Goal: Task Accomplishment & Management: Manage account settings

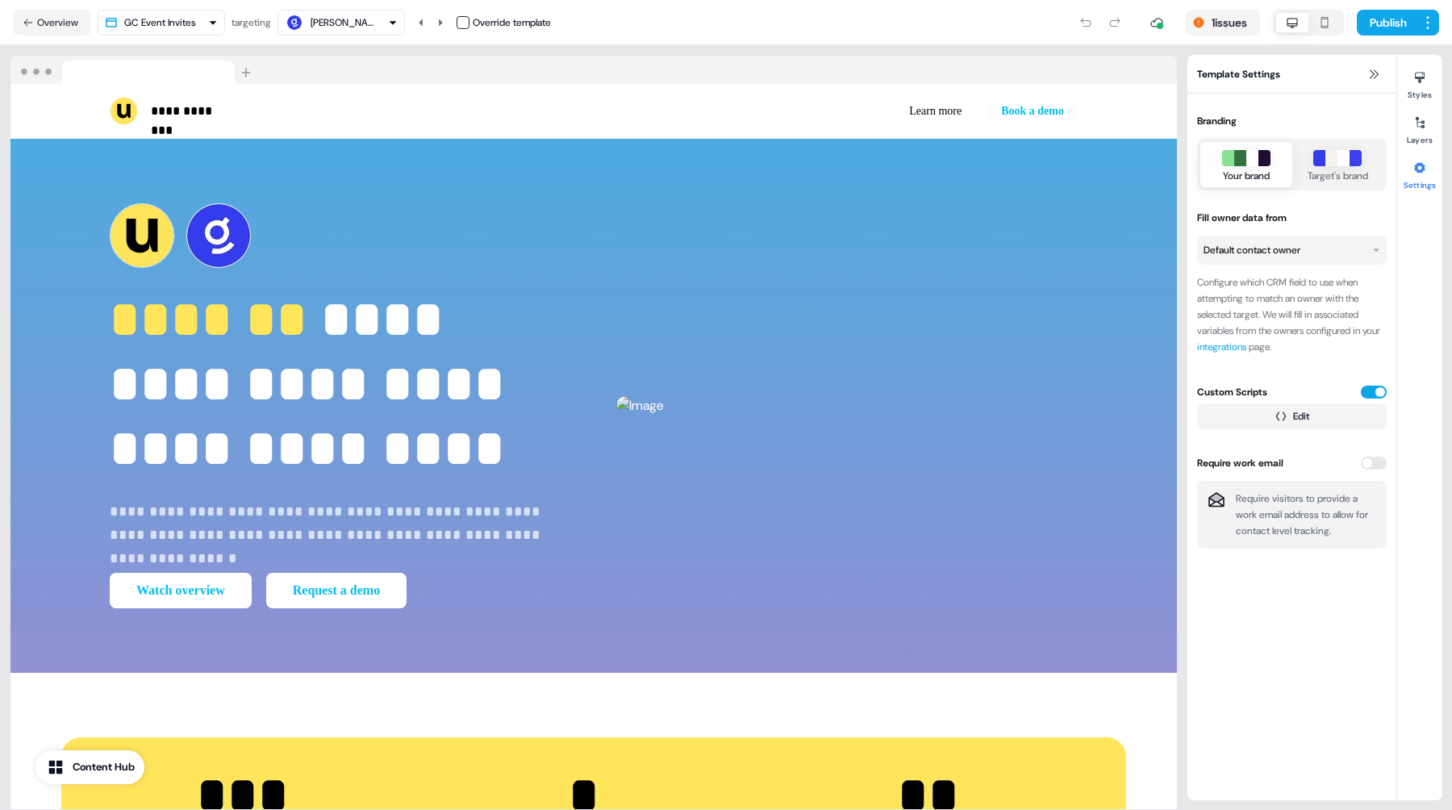
drag, startPoint x: 1269, startPoint y: 623, endPoint x: 1360, endPoint y: 809, distance: 206.7
click at [1360, 809] on section "**********" at bounding box center [726, 427] width 1452 height 764
click at [765, 6] on div "1 issues Publish" at bounding box center [995, 22] width 888 height 32
click at [1375, 76] on icon at bounding box center [1373, 73] width 9 height 9
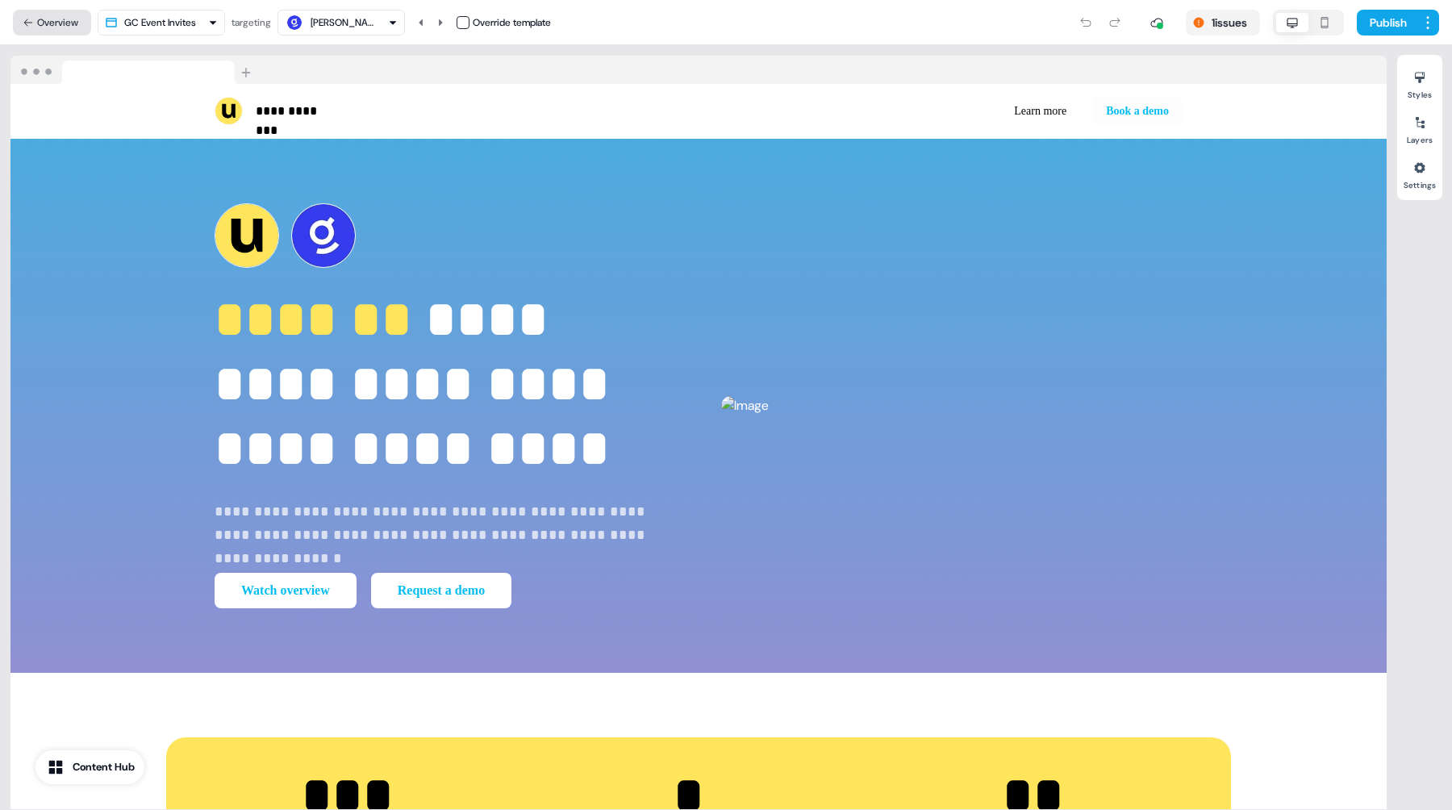
click at [37, 25] on button "Overview" at bounding box center [52, 23] width 78 height 26
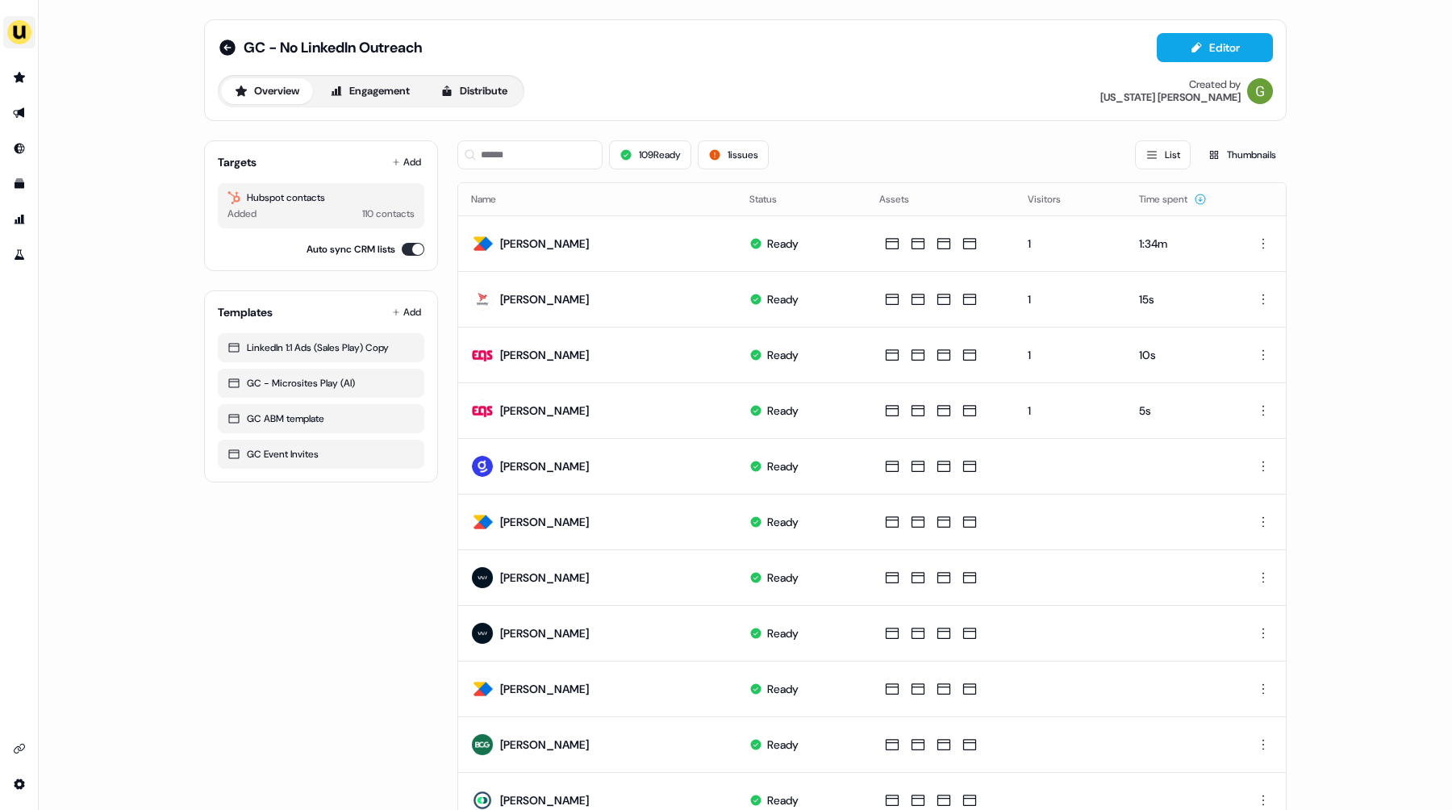
click at [29, 26] on img "side nav menu" at bounding box center [19, 32] width 26 height 26
click at [52, 159] on div "Logout" at bounding box center [82, 162] width 153 height 29
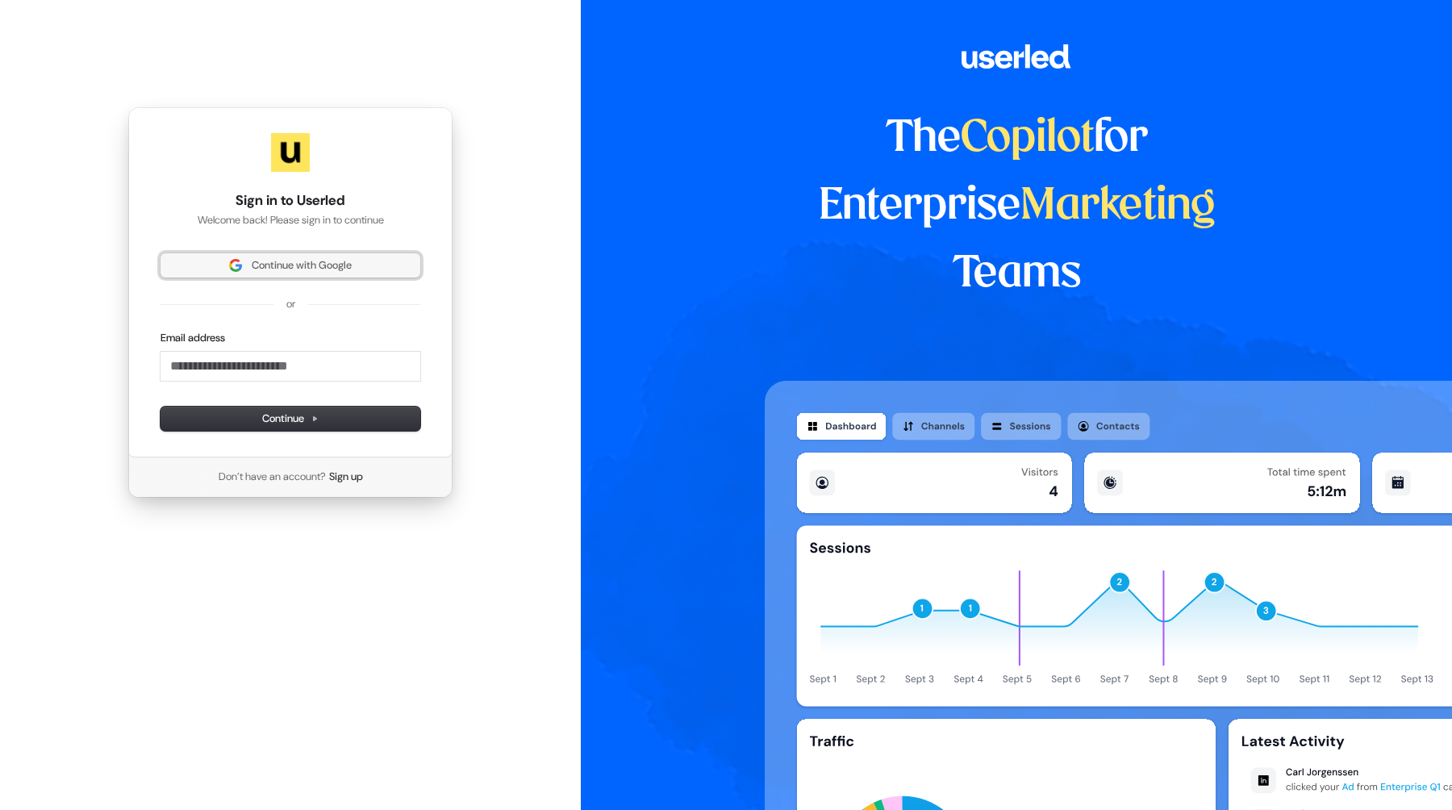
click at [188, 266] on span "Continue with Google" at bounding box center [290, 265] width 240 height 15
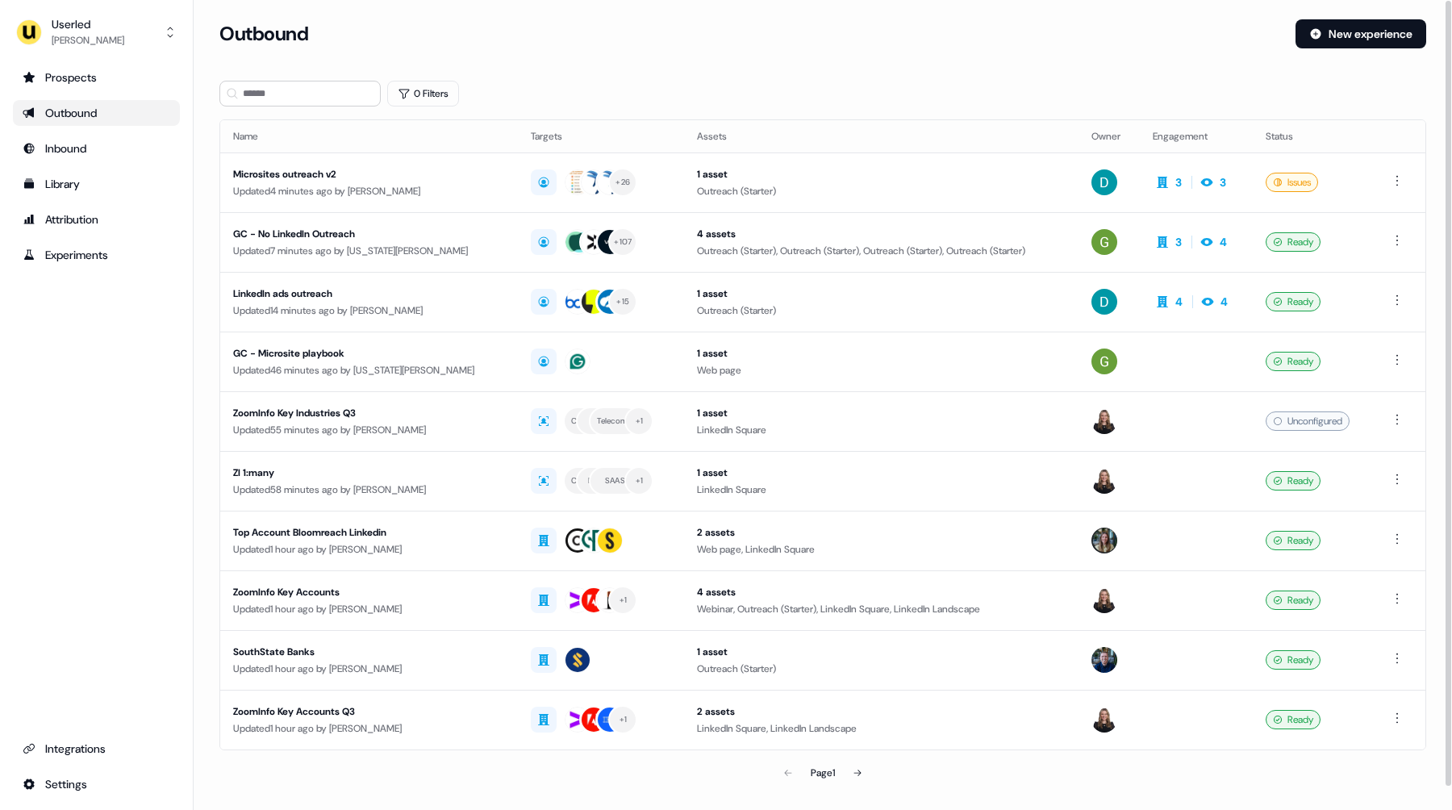
click at [743, 54] on div "Outbound New experience" at bounding box center [822, 43] width 1206 height 48
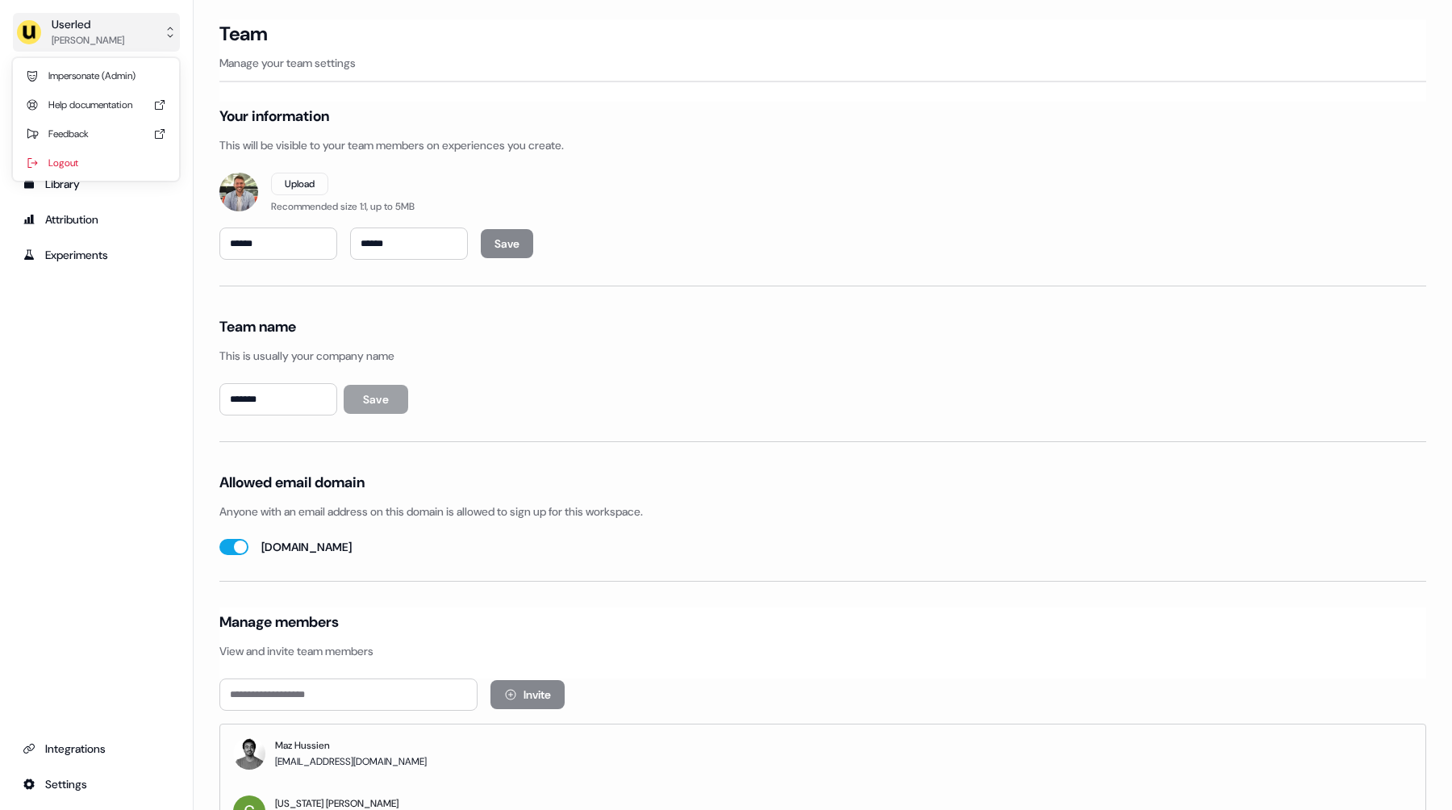
click at [118, 28] on button "Userled Oliver Grogan" at bounding box center [96, 32] width 167 height 39
click at [115, 69] on div "Impersonate (Admin)" at bounding box center [95, 75] width 153 height 29
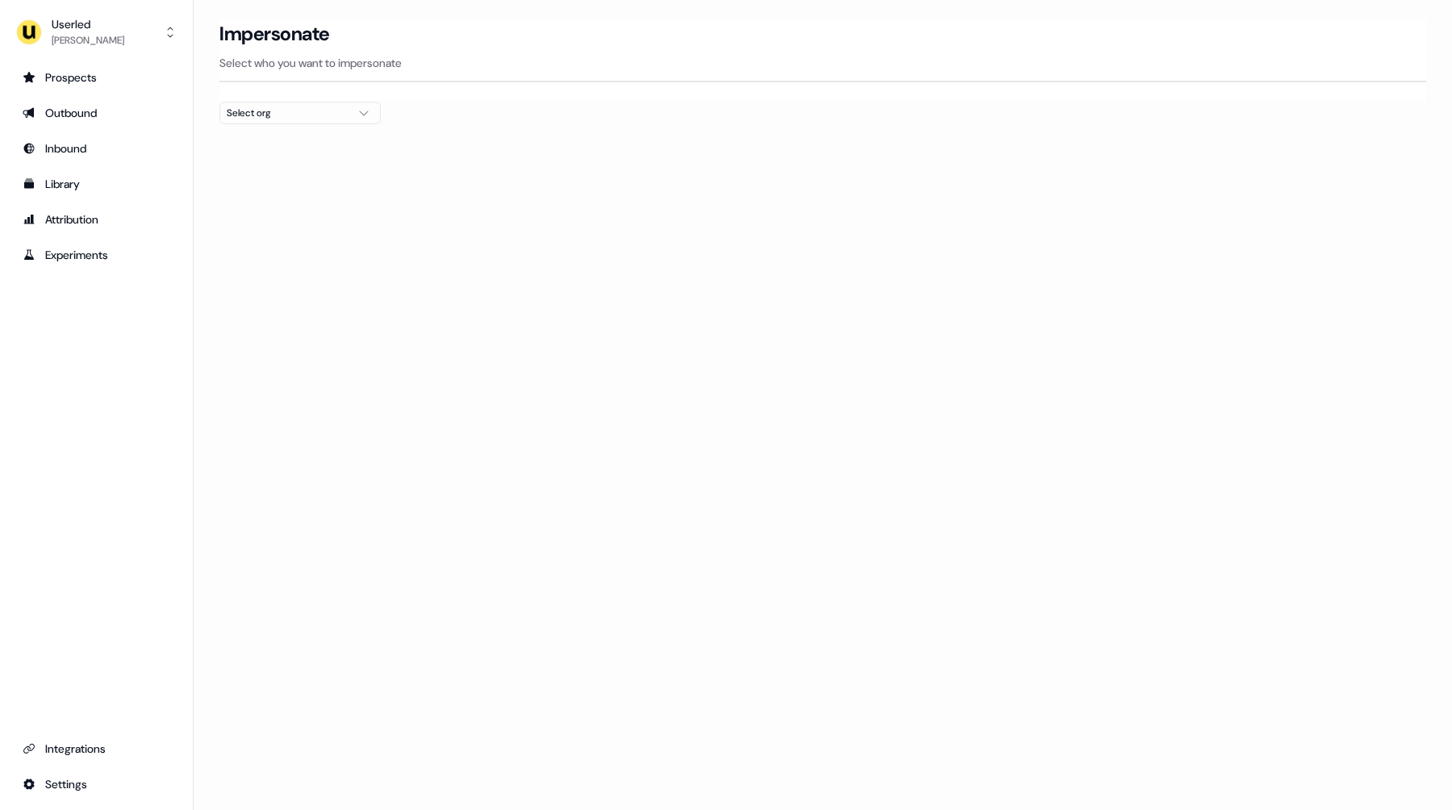
click at [241, 119] on div "Select org" at bounding box center [287, 113] width 121 height 16
type input "*****"
click at [280, 176] on div "Canva" at bounding box center [300, 171] width 160 height 26
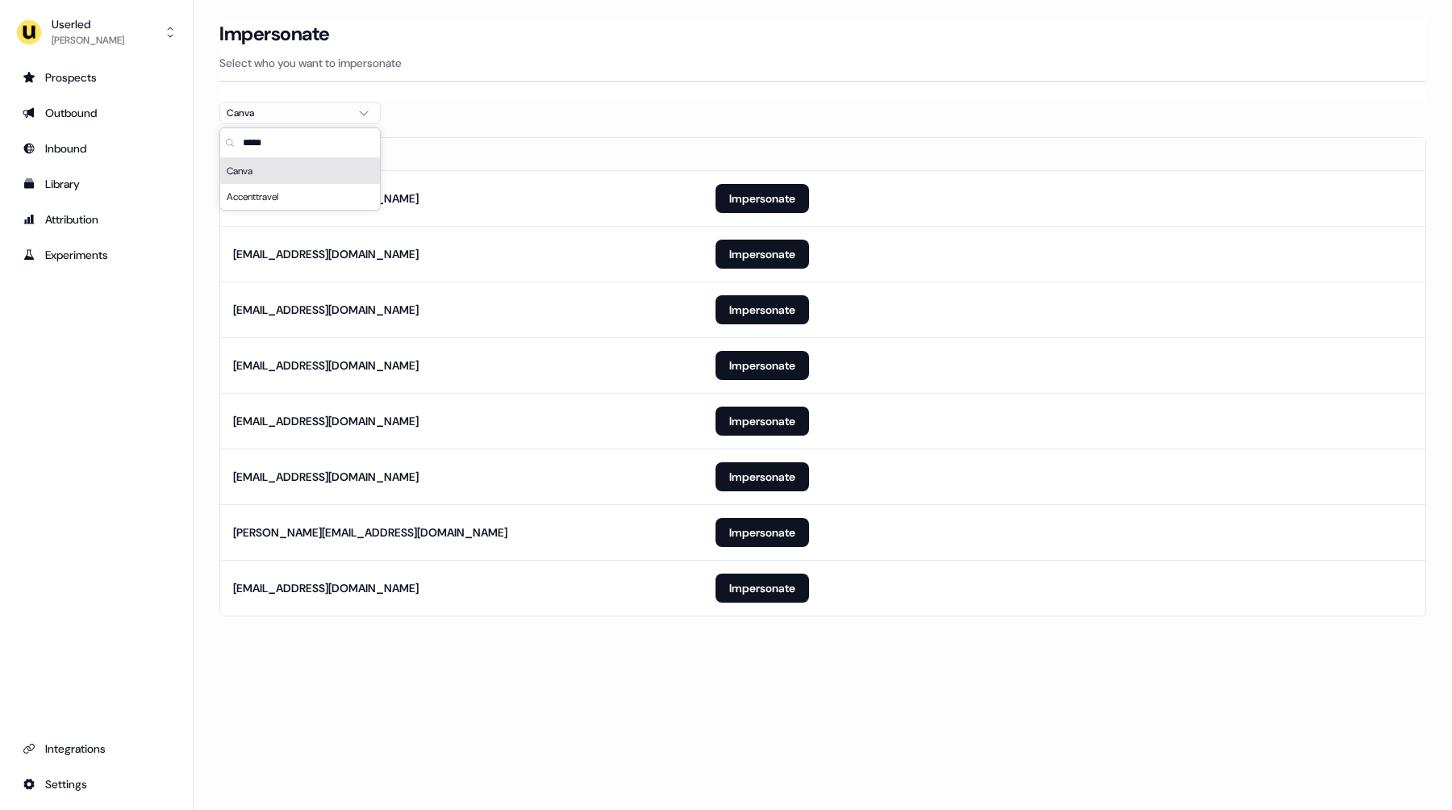
click at [484, 123] on section "Loading... Impersonate Select who you want to impersonate Canva Email kullan@ca…" at bounding box center [823, 340] width 1258 height 642
click at [734, 588] on button "Impersonate" at bounding box center [762, 587] width 94 height 29
